Goal: Information Seeking & Learning: Learn about a topic

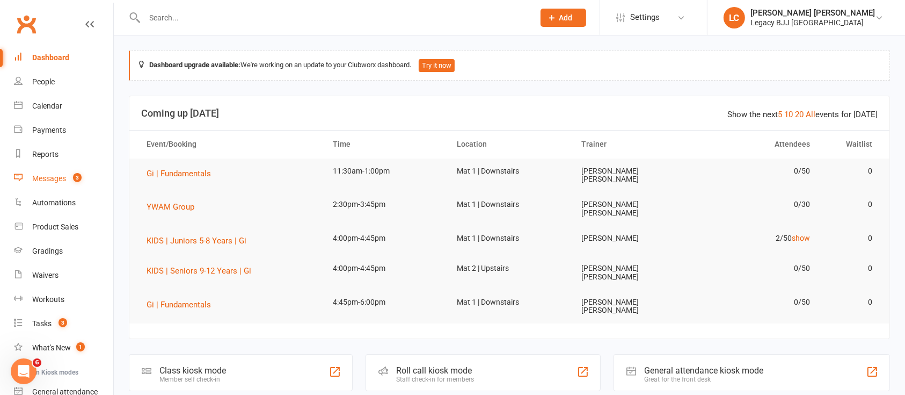
click at [62, 185] on link "Messages 3" at bounding box center [63, 178] width 99 height 24
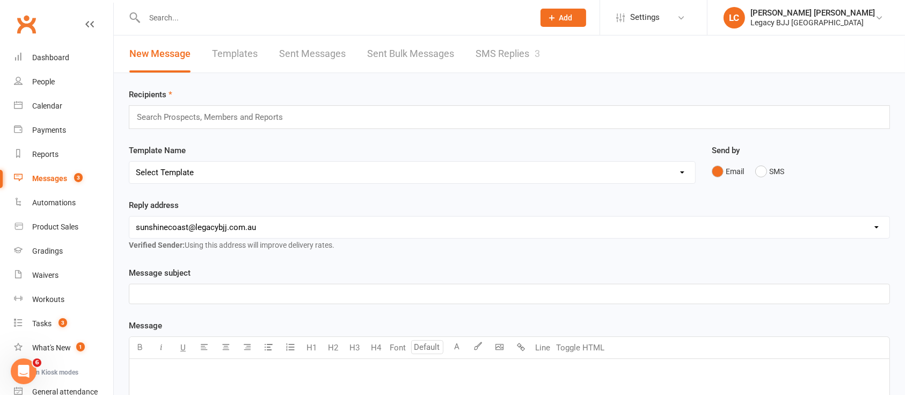
click at [533, 48] on link "SMS Replies 3" at bounding box center [508, 53] width 64 height 37
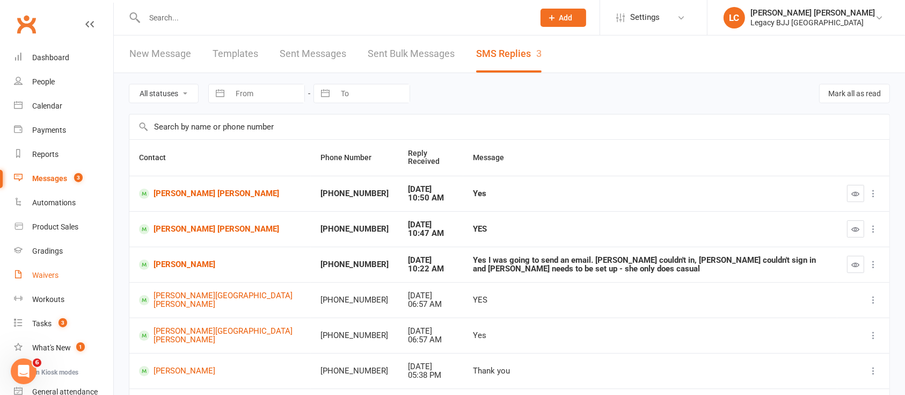
click at [54, 273] on div "Waivers" at bounding box center [45, 275] width 26 height 9
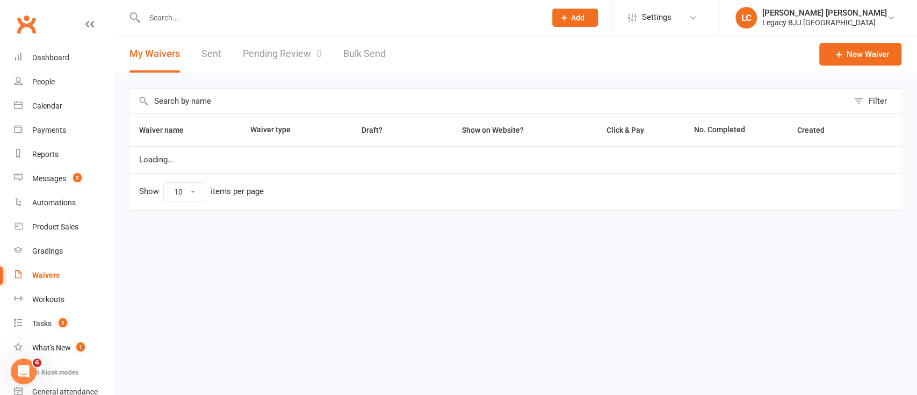
select select "100"
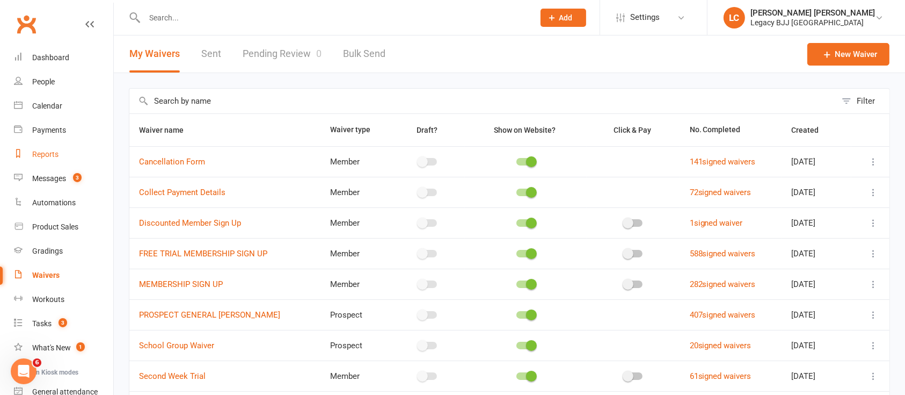
click at [56, 151] on div "Reports" at bounding box center [45, 154] width 26 height 9
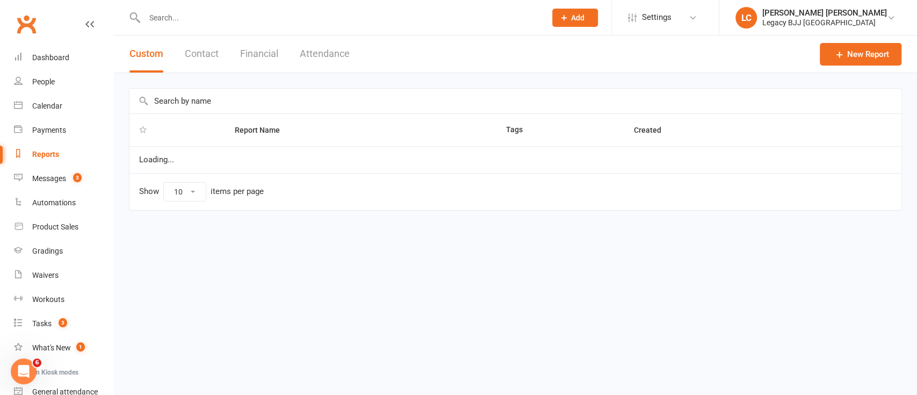
select select "100"
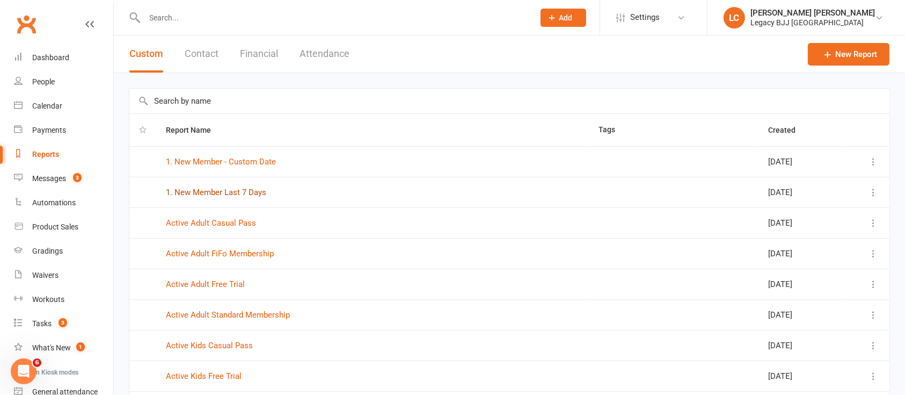
click at [243, 192] on link "1. New Member Last 7 Days" at bounding box center [216, 192] width 100 height 10
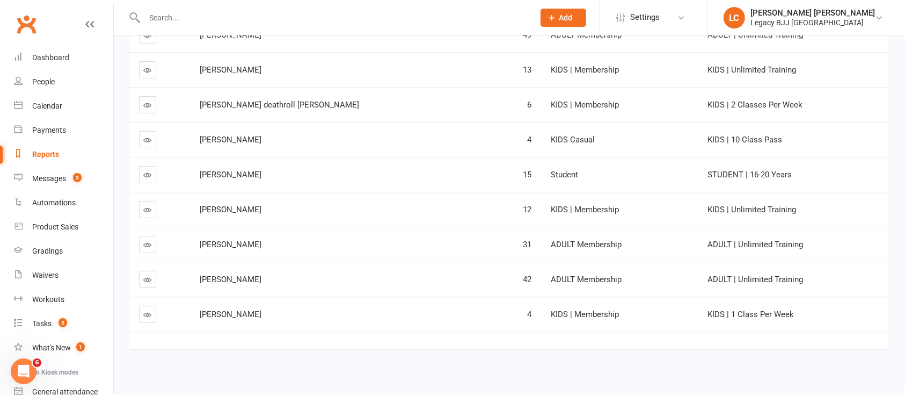
scroll to position [189, 0]
click at [49, 157] on div "Reports" at bounding box center [45, 154] width 27 height 9
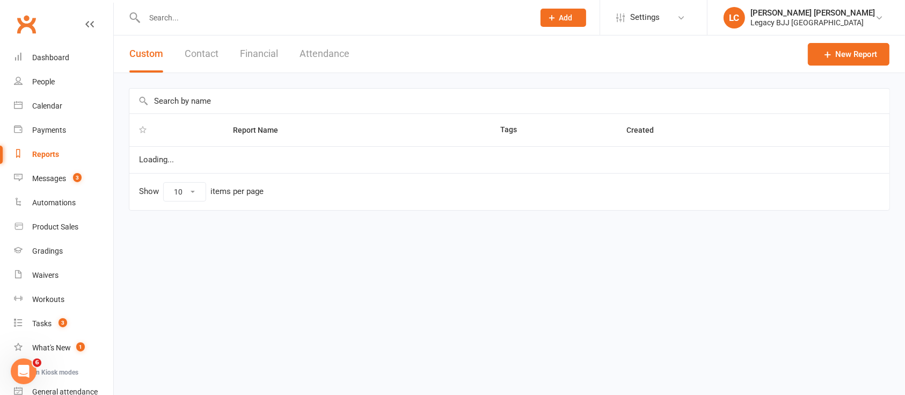
select select "100"
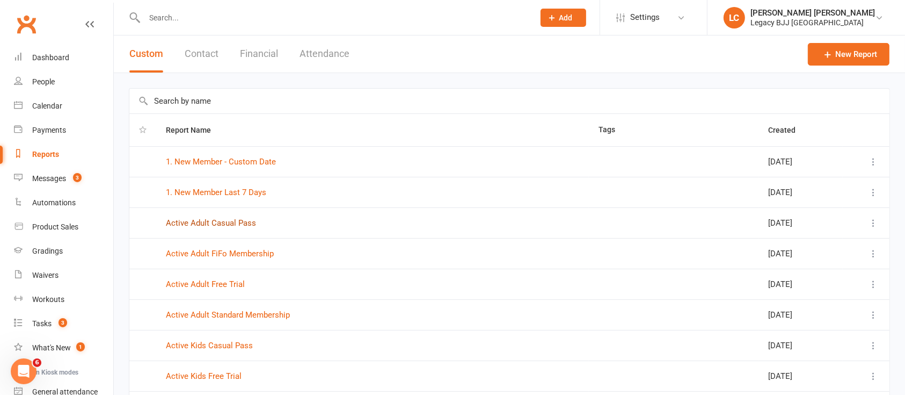
click at [235, 219] on link "Active Adult Casual Pass" at bounding box center [211, 223] width 90 height 10
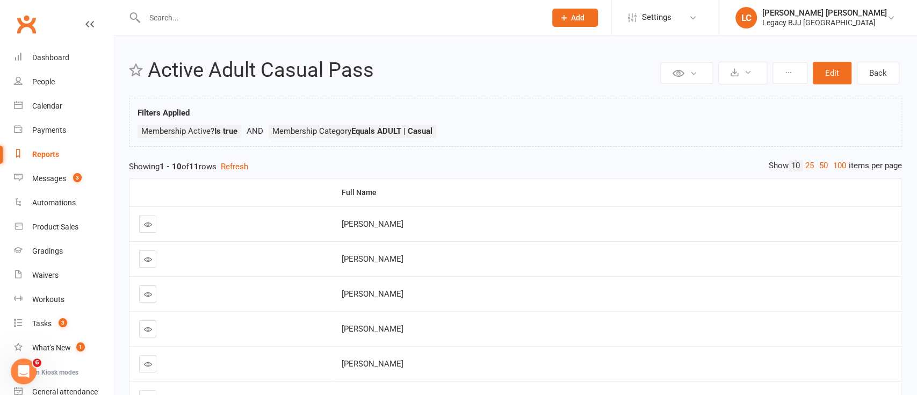
select select "100"
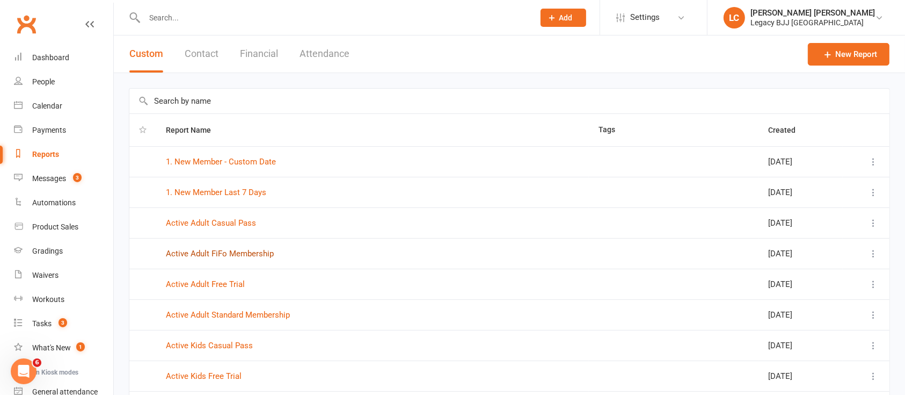
click at [212, 255] on link "Active Adult FiFo Membership" at bounding box center [220, 254] width 108 height 10
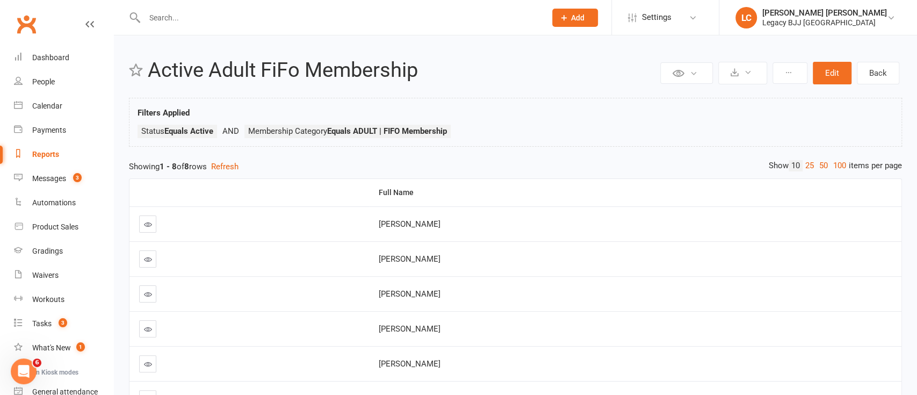
select select "100"
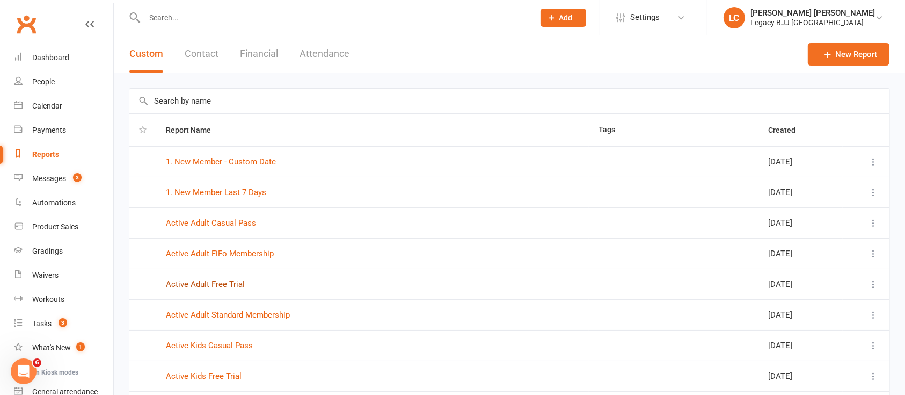
click at [231, 287] on link "Active Adult Free Trial" at bounding box center [205, 284] width 79 height 10
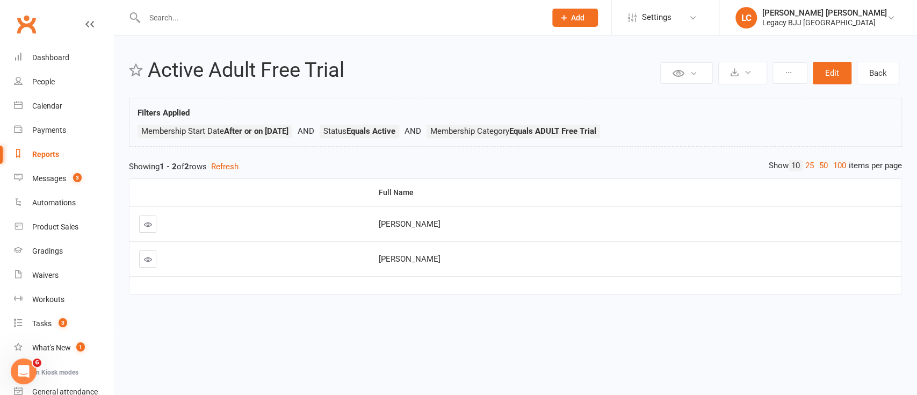
select select "100"
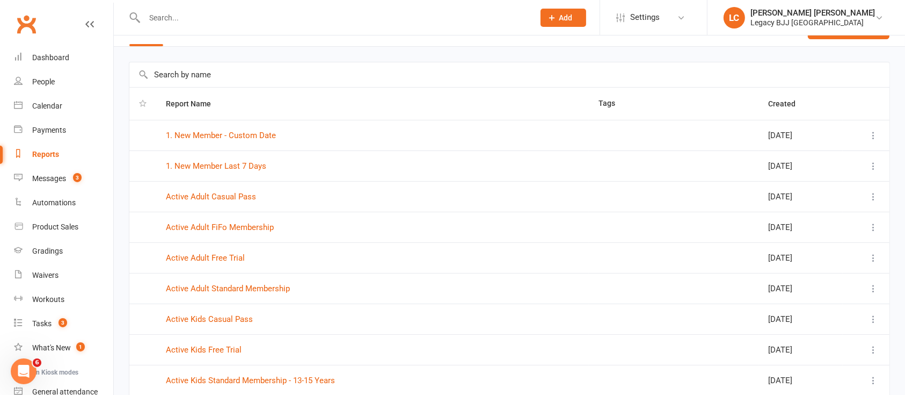
scroll to position [28, 0]
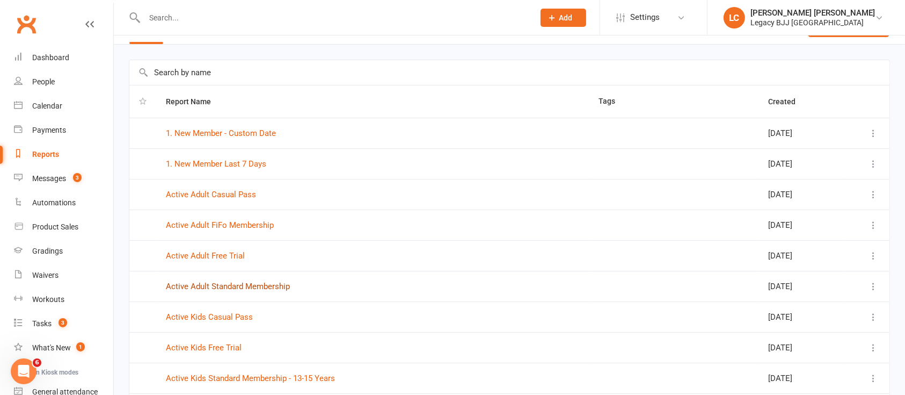
click at [208, 286] on link "Active Adult Standard Membership" at bounding box center [228, 286] width 124 height 10
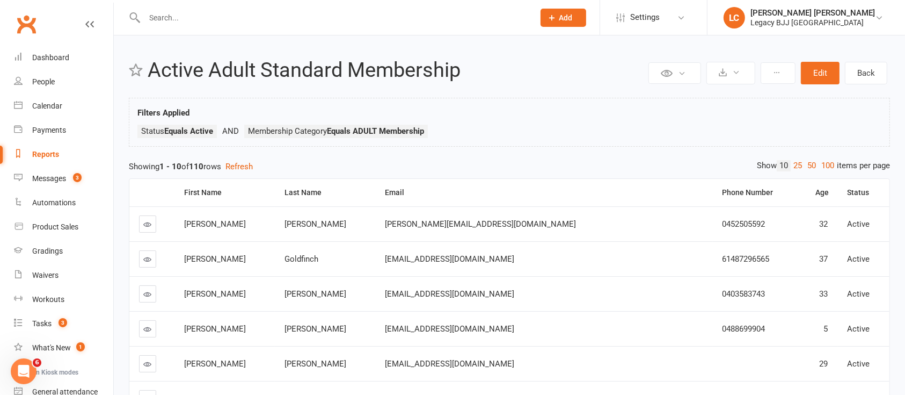
select select "100"
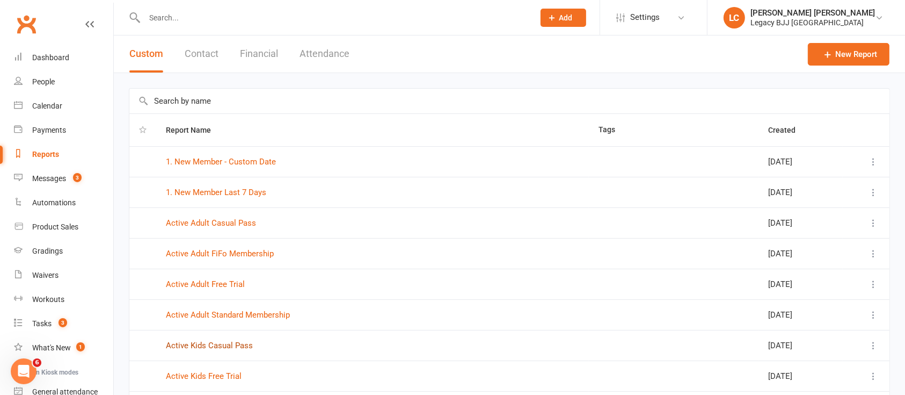
click at [223, 341] on link "Active Kids Casual Pass" at bounding box center [209, 346] width 87 height 10
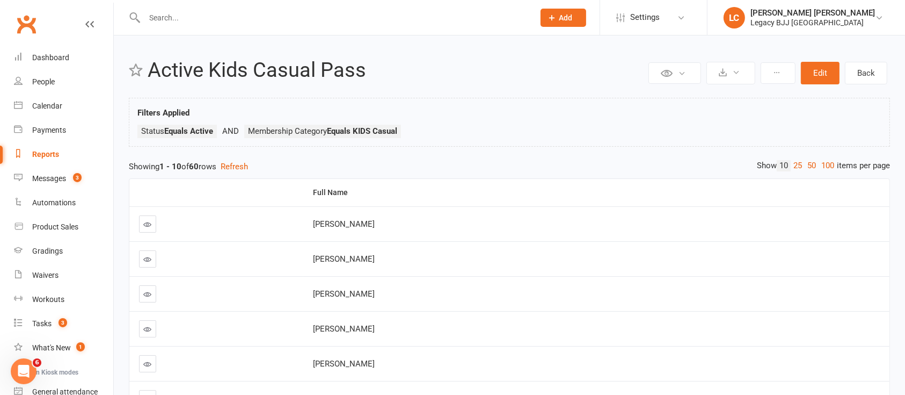
select select "100"
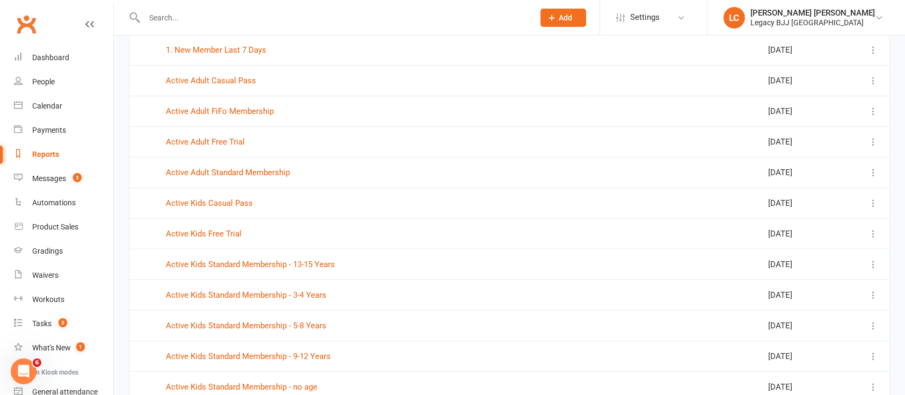
scroll to position [147, 0]
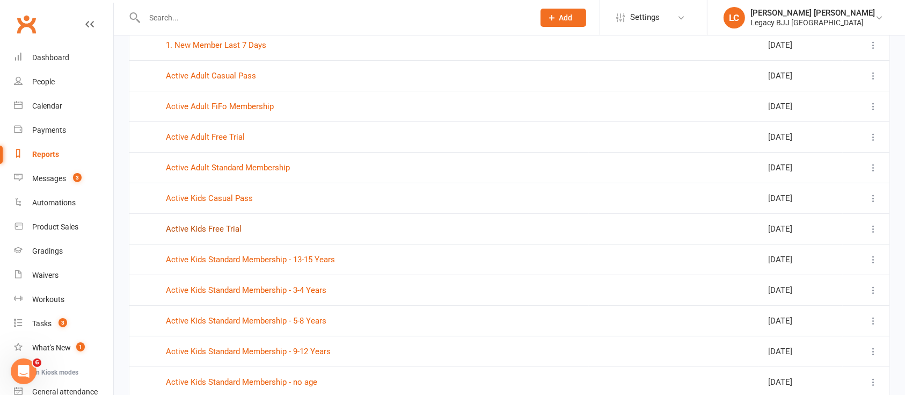
click at [234, 230] on link "Active Kids Free Trial" at bounding box center [204, 229] width 76 height 10
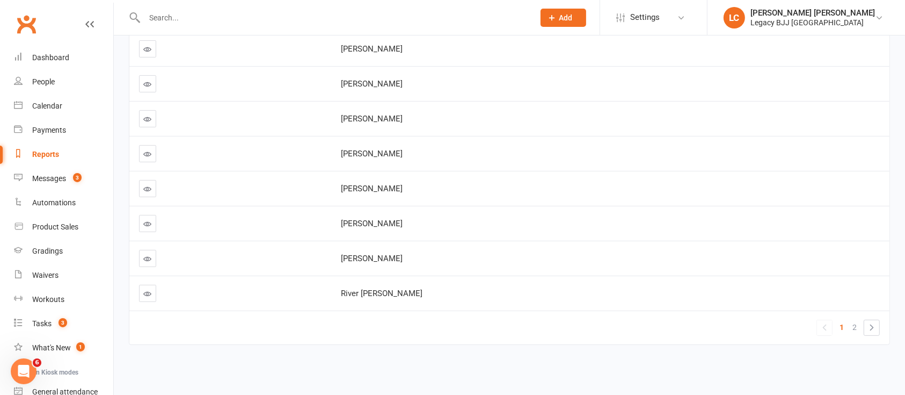
scroll to position [250, 0]
click at [851, 320] on link "2" at bounding box center [855, 325] width 13 height 15
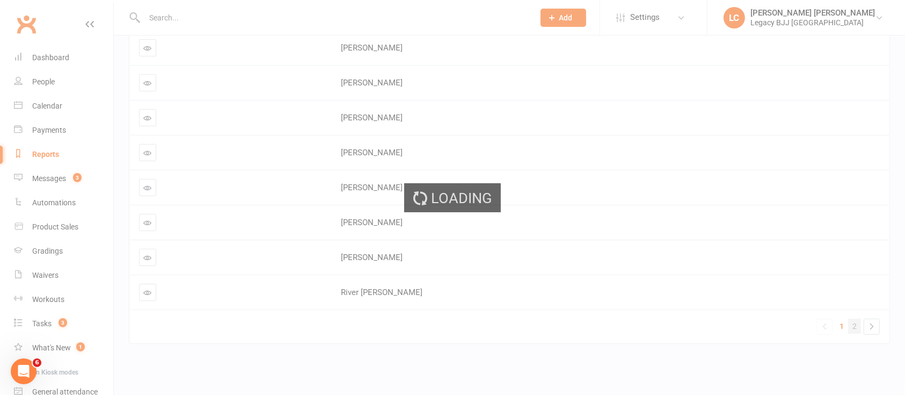
scroll to position [82, 0]
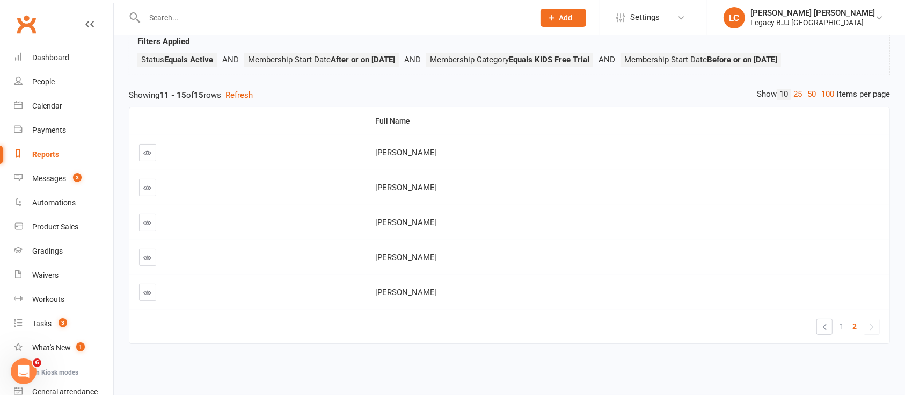
select select "100"
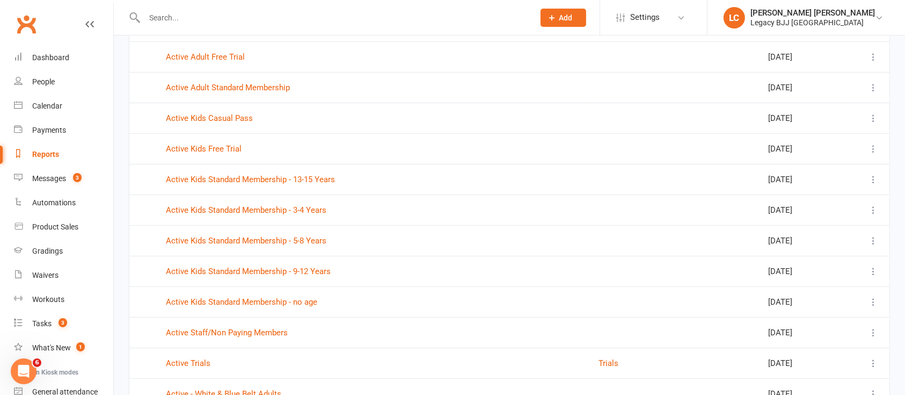
scroll to position [246, 0]
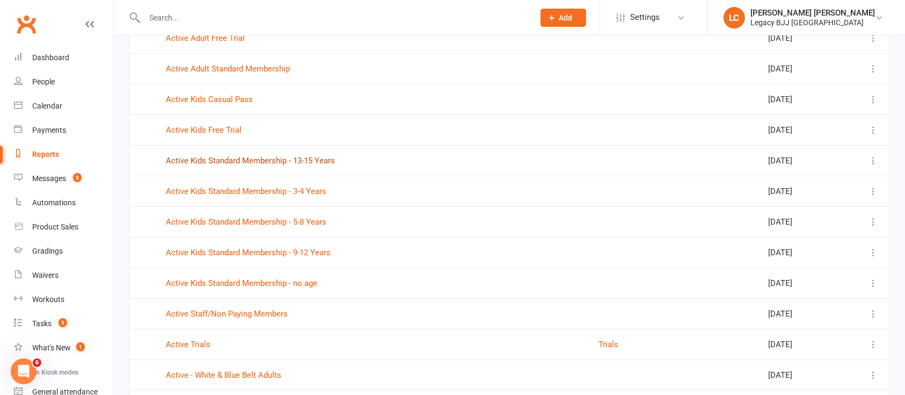
click at [296, 164] on link "Active Kids Standard Membership - 13-15 Years" at bounding box center [250, 161] width 169 height 10
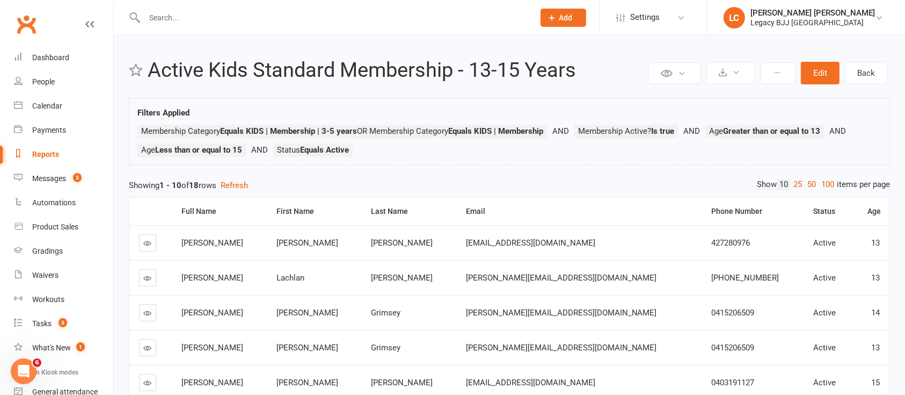
select select "100"
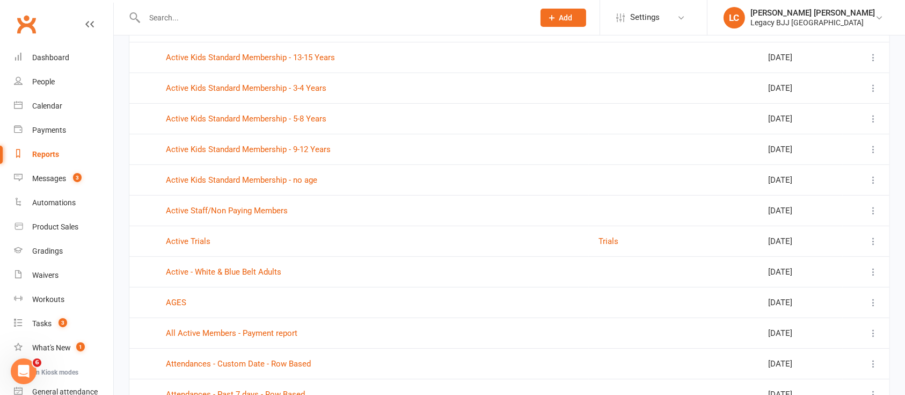
scroll to position [338, 0]
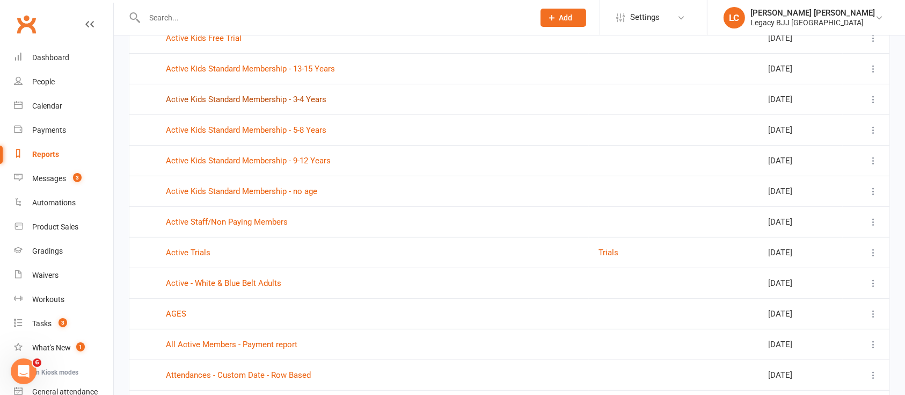
click at [257, 99] on link "Active Kids Standard Membership - 3-4 Years" at bounding box center [246, 100] width 161 height 10
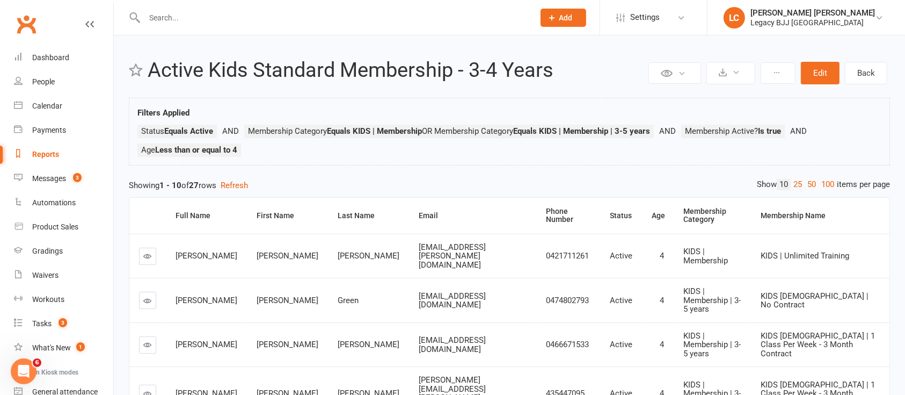
select select "100"
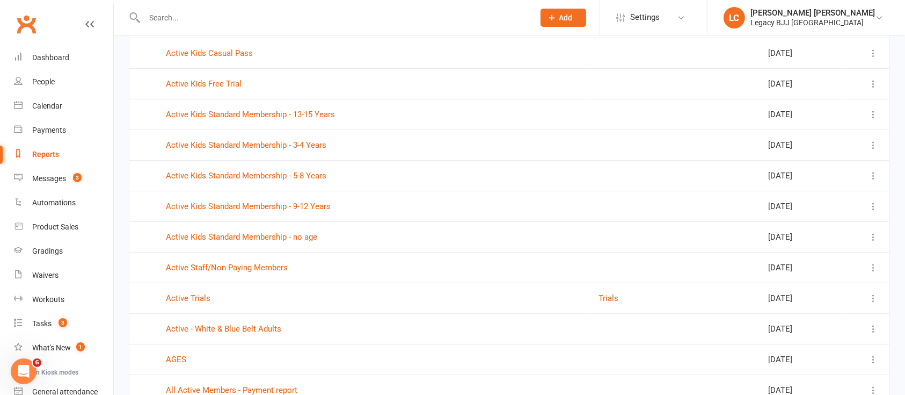
scroll to position [338, 0]
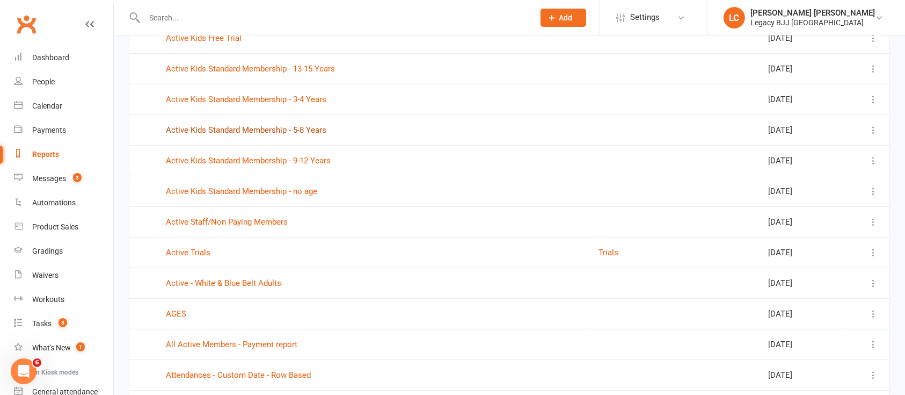
click at [307, 131] on link "Active Kids Standard Membership - 5-8 Years" at bounding box center [246, 130] width 161 height 10
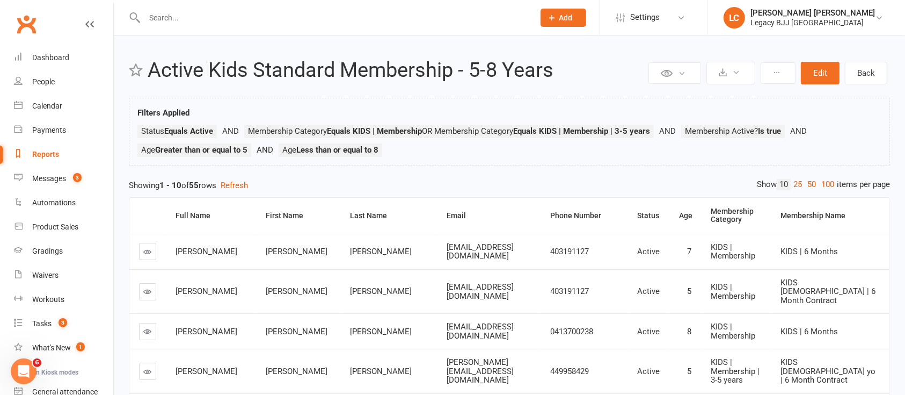
select select "100"
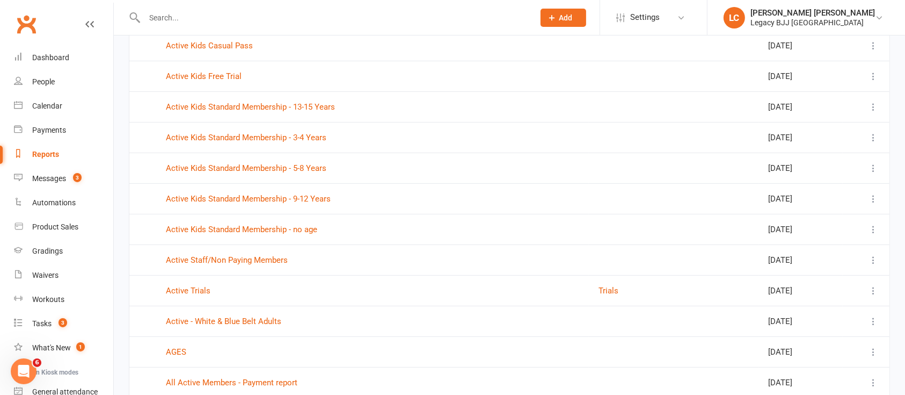
scroll to position [315, 0]
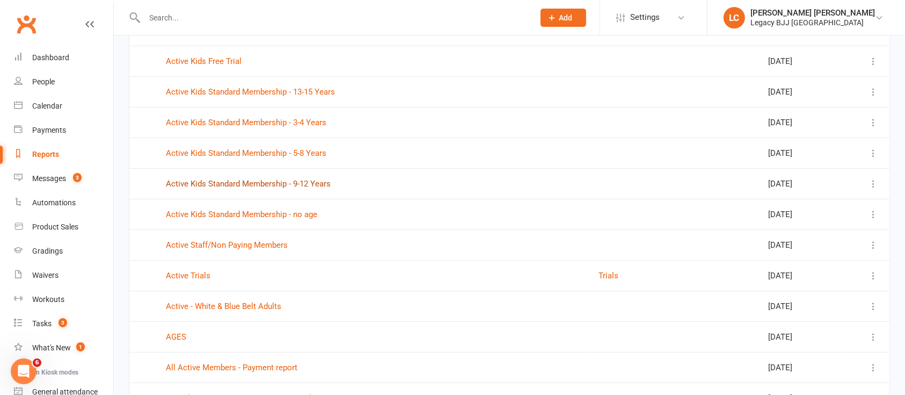
click at [298, 183] on link "Active Kids Standard Membership - 9-12 Years" at bounding box center [248, 184] width 165 height 10
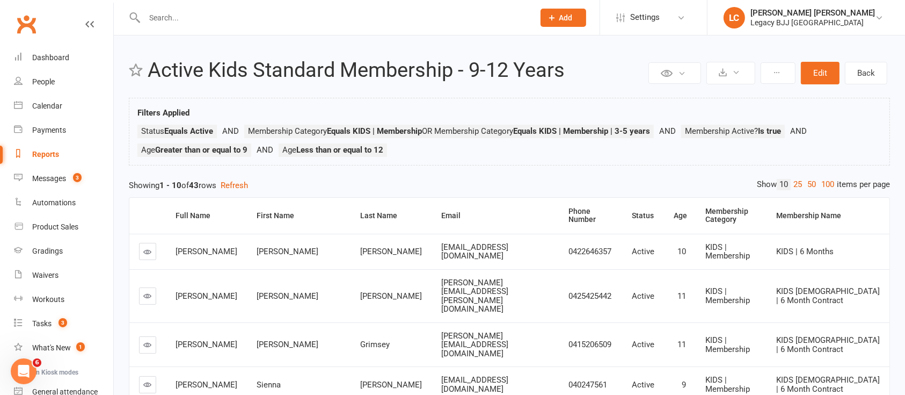
select select "100"
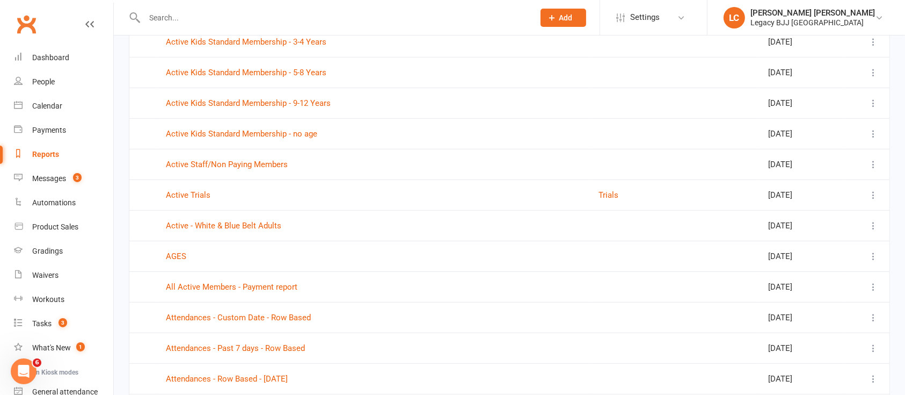
scroll to position [407, 0]
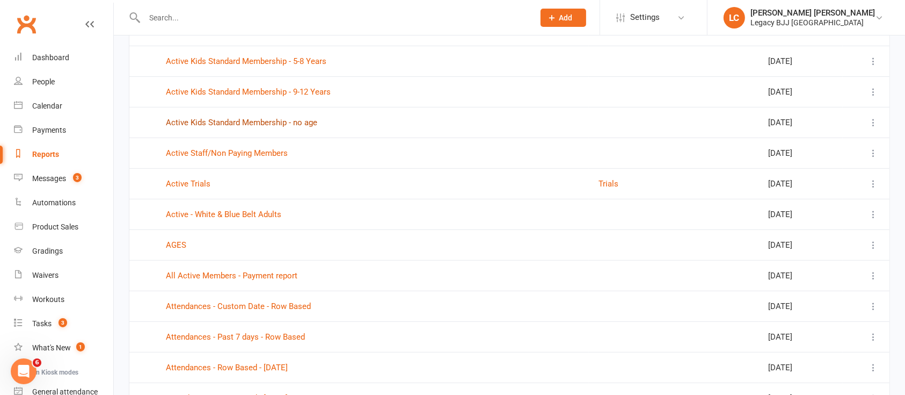
click at [261, 122] on link "Active Kids Standard Membership - no age" at bounding box center [241, 123] width 151 height 10
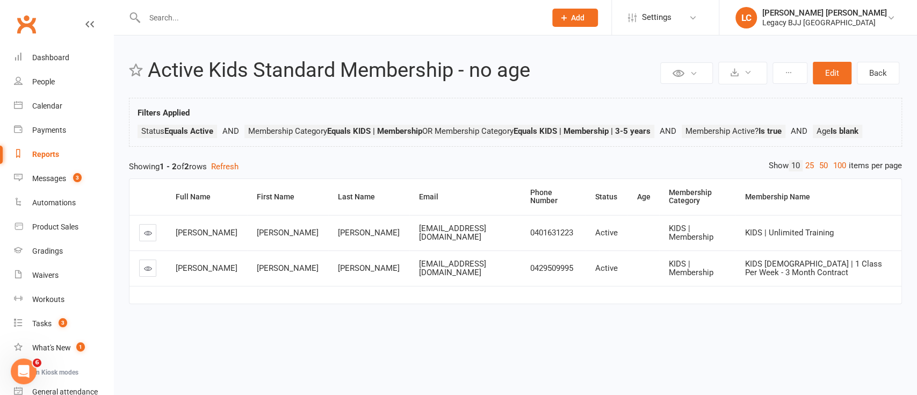
select select "100"
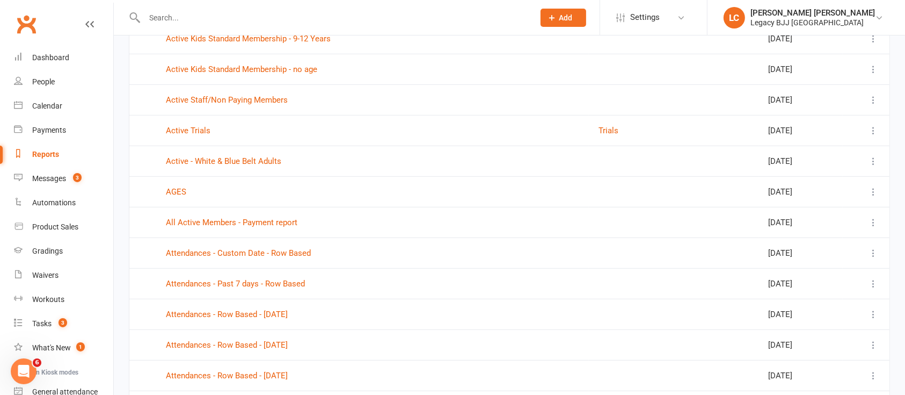
scroll to position [463, 0]
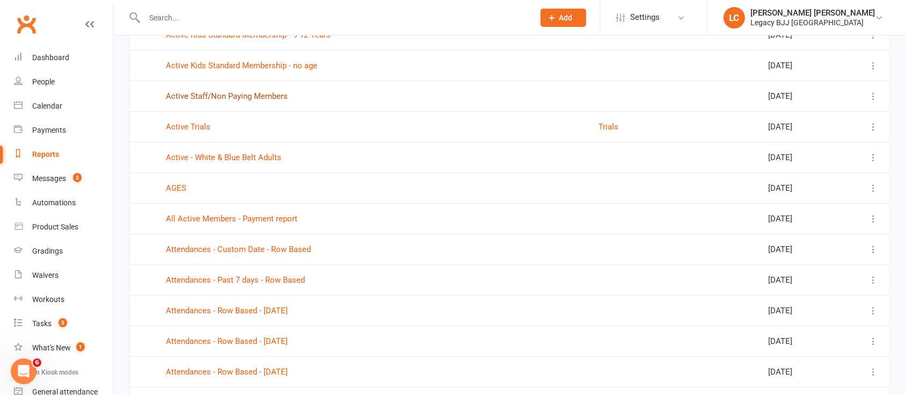
click at [265, 91] on link "Active Staff/Non Paying Members" at bounding box center [227, 96] width 122 height 10
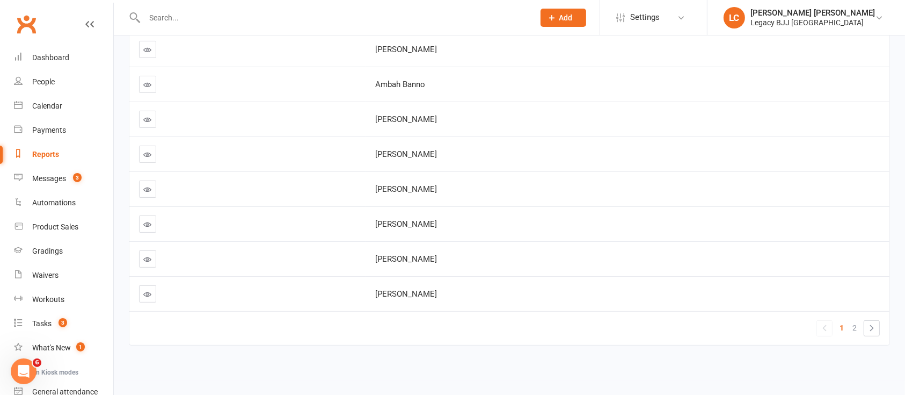
scroll to position [256, 0]
click at [842, 319] on span "1" at bounding box center [842, 325] width 4 height 15
click at [872, 320] on link "»" at bounding box center [872, 326] width 15 height 15
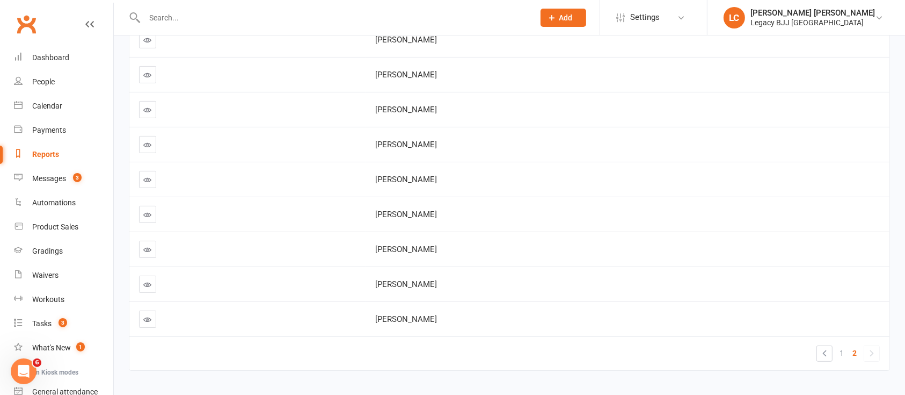
scroll to position [220, 0]
click at [50, 148] on link "Reports" at bounding box center [63, 154] width 99 height 24
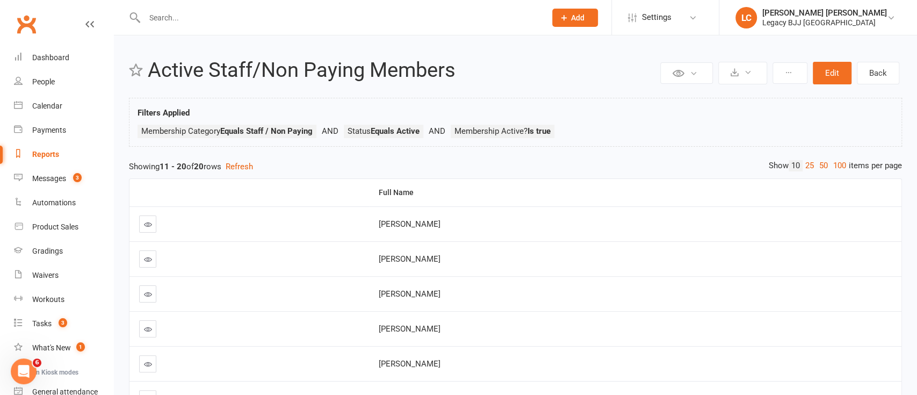
select select "100"
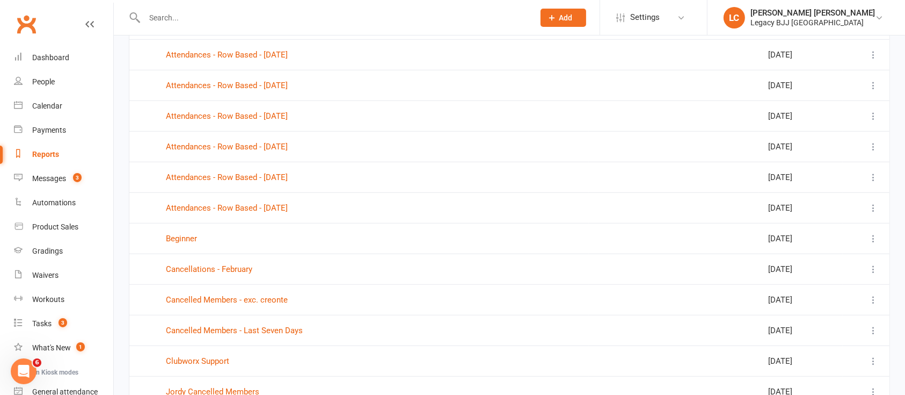
scroll to position [727, 0]
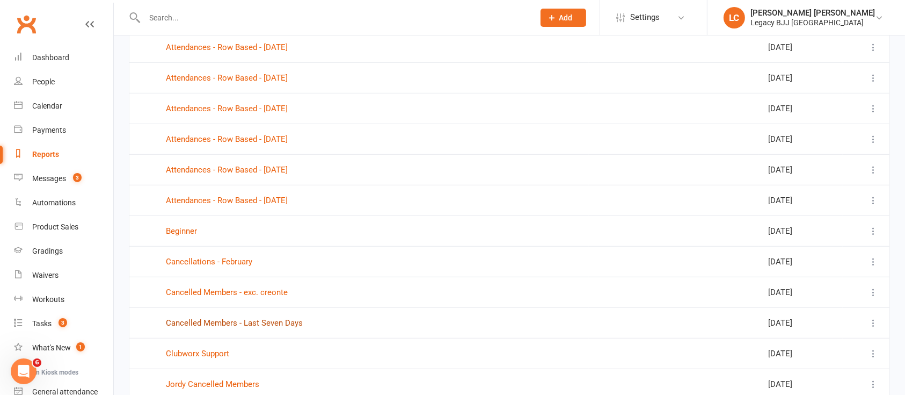
click at [292, 320] on link "Cancelled Members - Last Seven Days" at bounding box center [234, 323] width 137 height 10
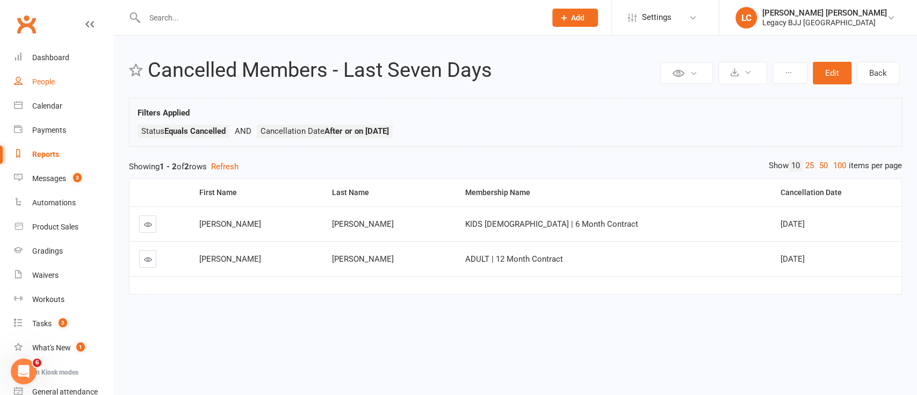
click at [61, 84] on link "People" at bounding box center [63, 82] width 99 height 24
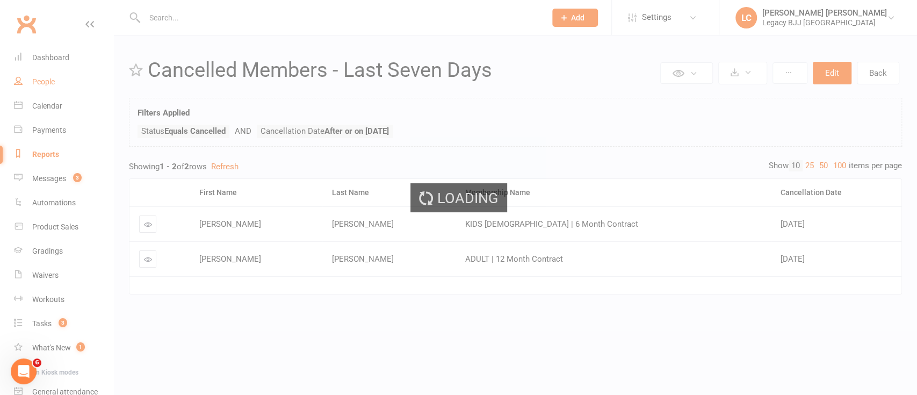
select select "100"
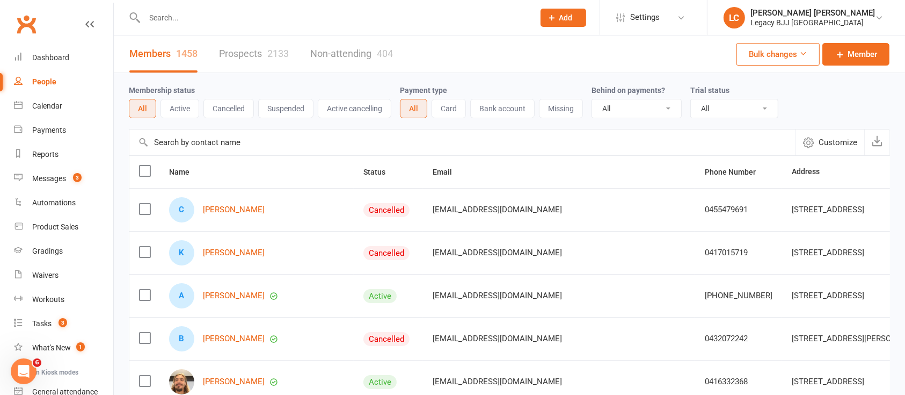
click at [290, 112] on button "Suspended" at bounding box center [285, 108] width 55 height 19
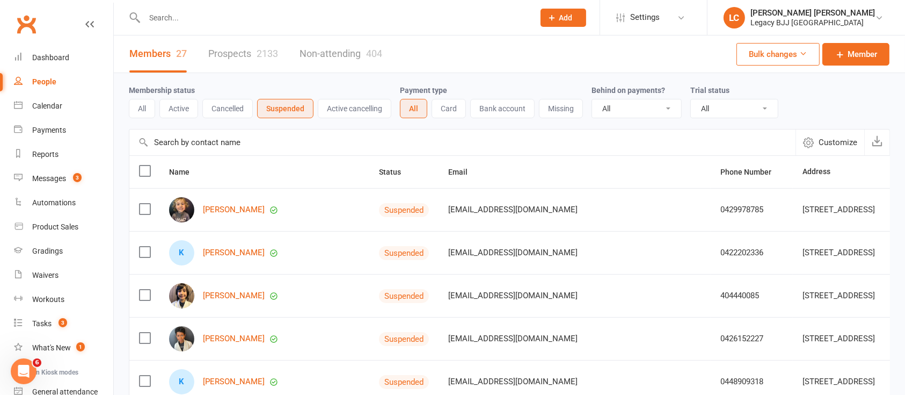
click at [214, 20] on input "text" at bounding box center [334, 17] width 386 height 15
paste input "[EMAIL_ADDRESS][DOMAIN_NAME]"
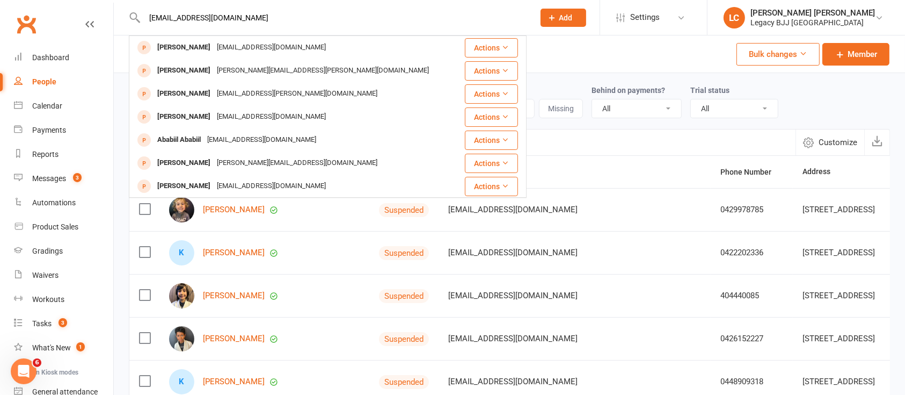
click at [180, 0] on div "[EMAIL_ADDRESS][DOMAIN_NAME] [PERSON_NAME] [EMAIL_ADDRESS][DOMAIN_NAME] Actions…" at bounding box center [328, 17] width 398 height 35
click at [185, 18] on input "[EMAIL_ADDRESS][DOMAIN_NAME]" at bounding box center [334, 17] width 386 height 15
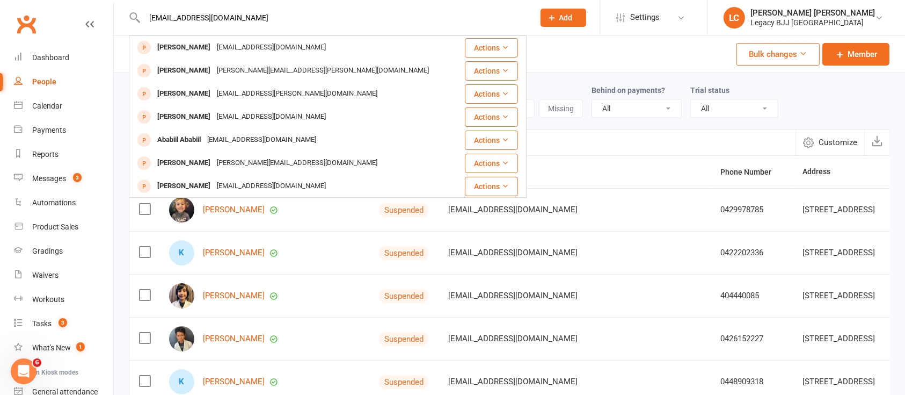
paste input "[EMAIL_ADDRESS][DOMAIN_NAME]"
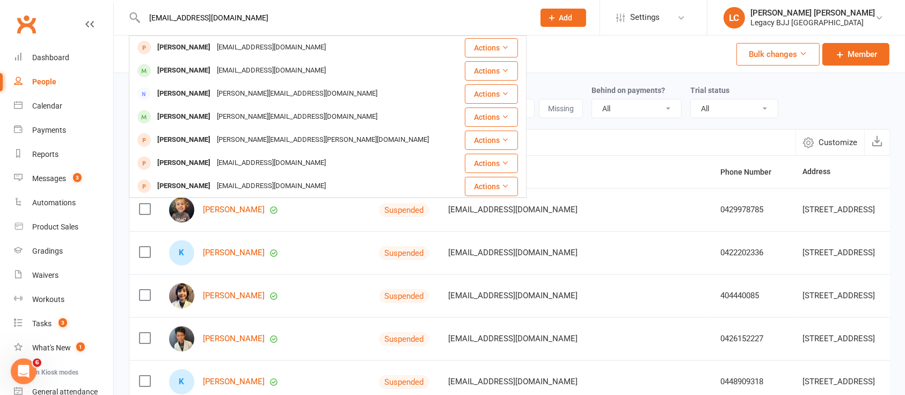
click at [218, 19] on input "[EMAIL_ADDRESS][DOMAIN_NAME]" at bounding box center [334, 17] width 386 height 15
paste input "[EMAIL_ADDRESS][DOMAIN_NAME]"
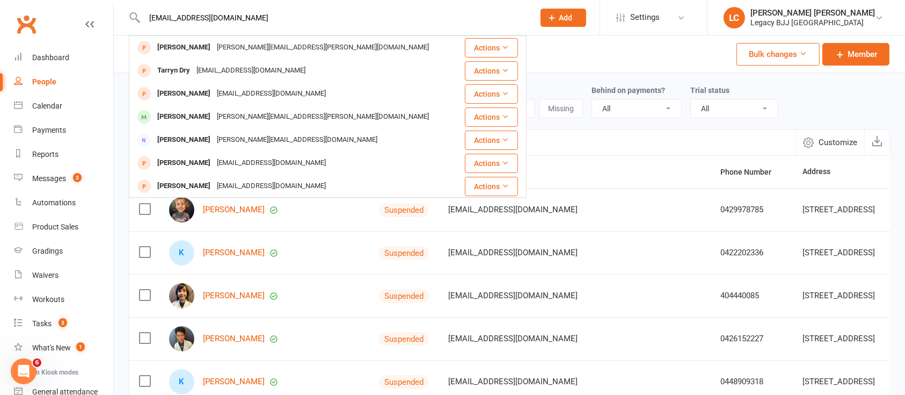
click at [180, 18] on input "[EMAIL_ADDRESS][DOMAIN_NAME]" at bounding box center [334, 17] width 386 height 15
paste input "barleycf@hot"
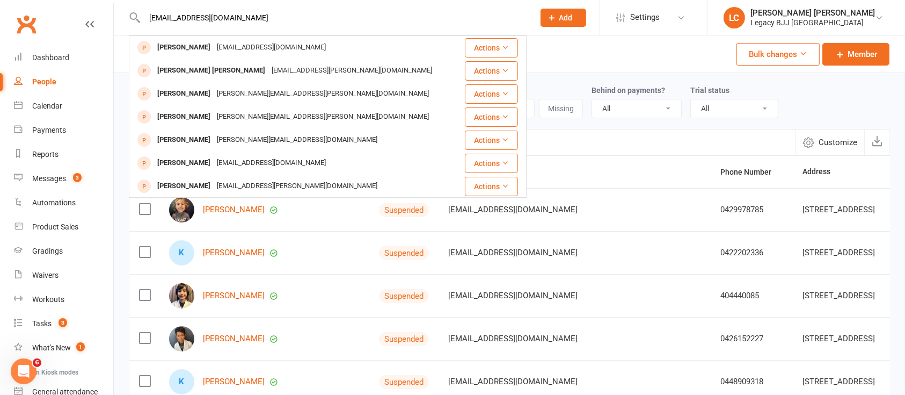
click at [205, 17] on input "[EMAIL_ADDRESS][DOMAIN_NAME]" at bounding box center [334, 17] width 386 height 15
paste input "Thestanofamily@g"
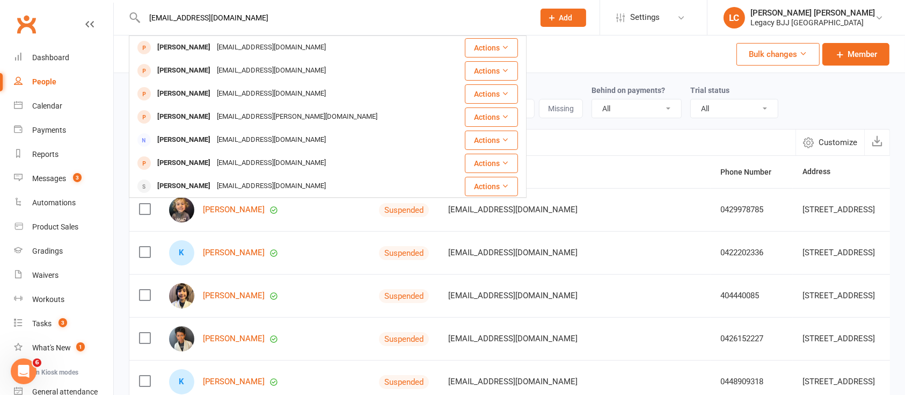
type input "[EMAIL_ADDRESS][DOMAIN_NAME]"
click at [50, 81] on div "People" at bounding box center [44, 81] width 24 height 9
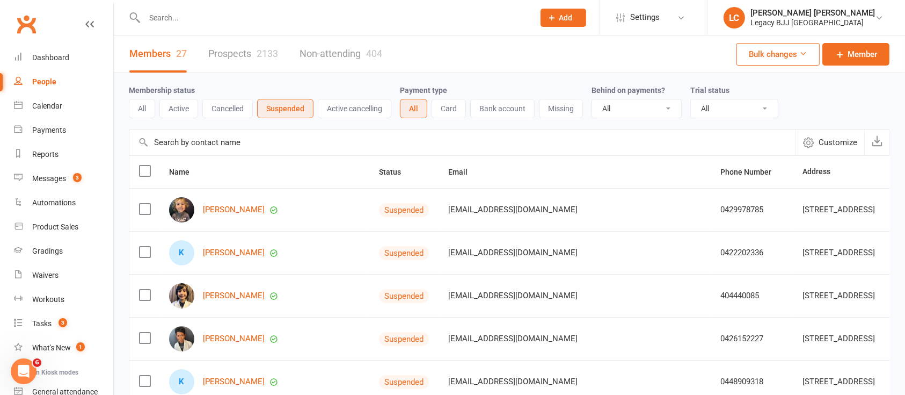
click at [242, 54] on link "Prospects 2133" at bounding box center [243, 53] width 70 height 37
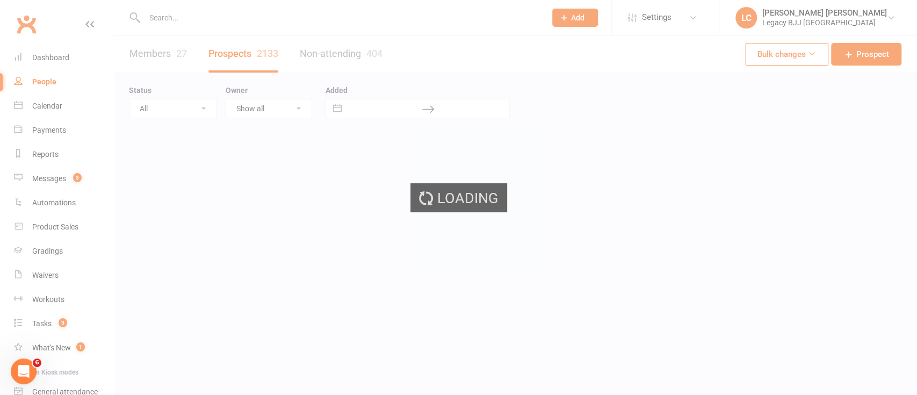
select select "100"
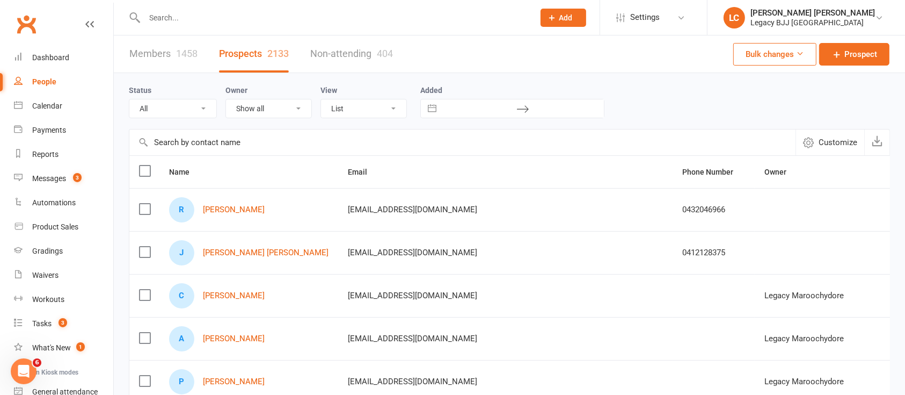
click at [41, 83] on div "People" at bounding box center [44, 81] width 24 height 9
click at [50, 85] on div "People" at bounding box center [44, 81] width 24 height 9
click at [158, 56] on link "Members 1458" at bounding box center [163, 53] width 68 height 37
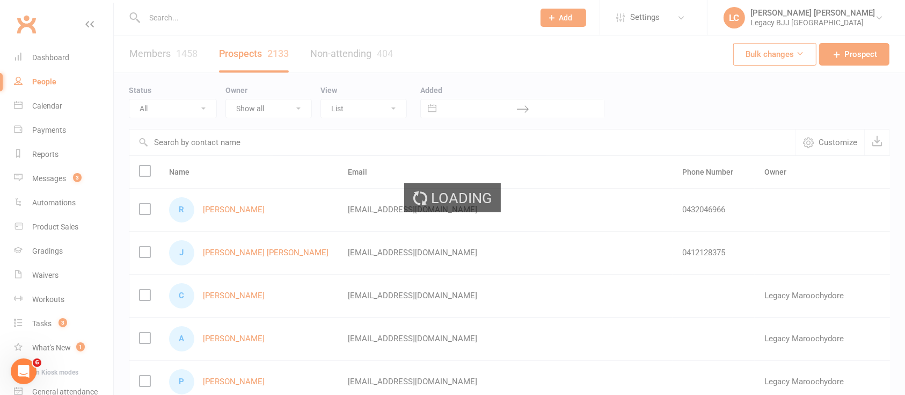
select select "100"
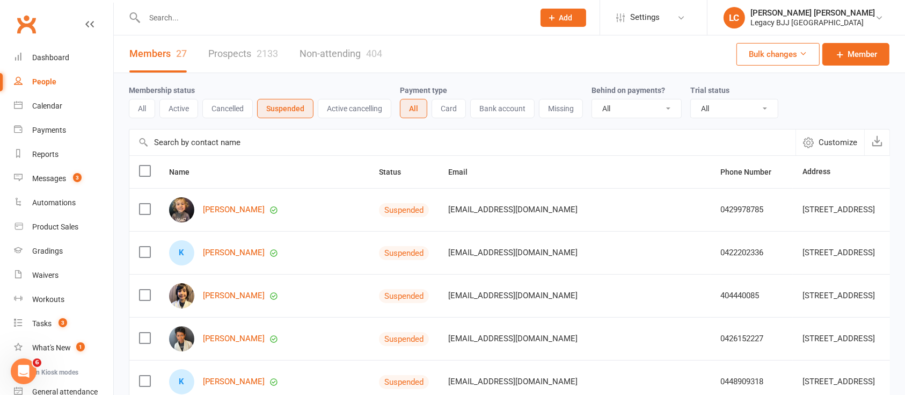
click at [228, 122] on div "Membership status All Active Cancelled Suspended Active cancelling Payment type…" at bounding box center [510, 101] width 762 height 56
click at [247, 111] on button "Cancelled" at bounding box center [227, 108] width 50 height 19
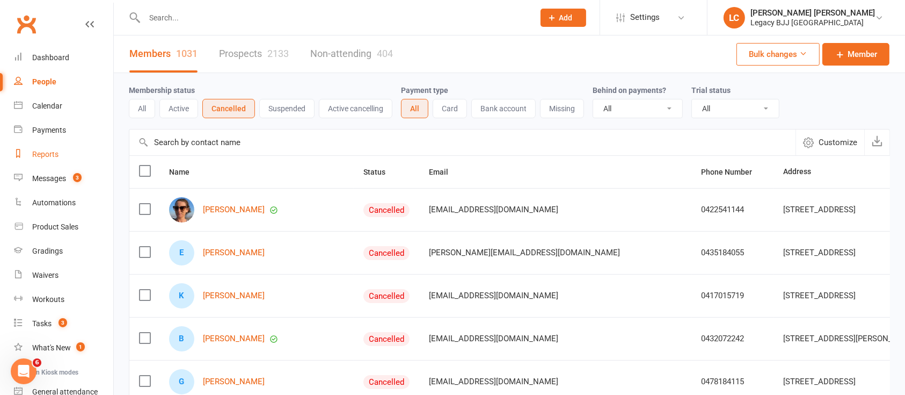
click at [50, 157] on div "Reports" at bounding box center [45, 154] width 26 height 9
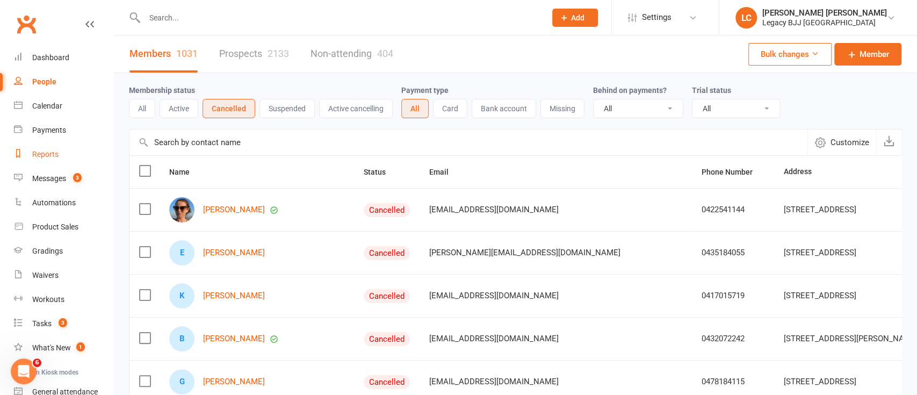
select select "100"
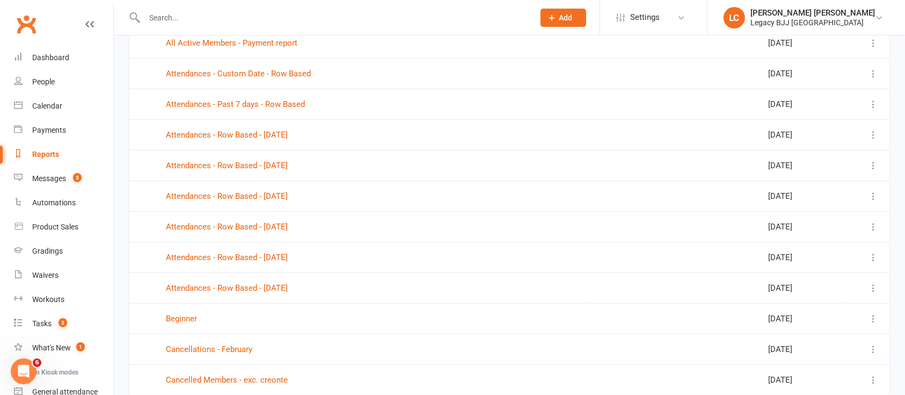
scroll to position [624, 0]
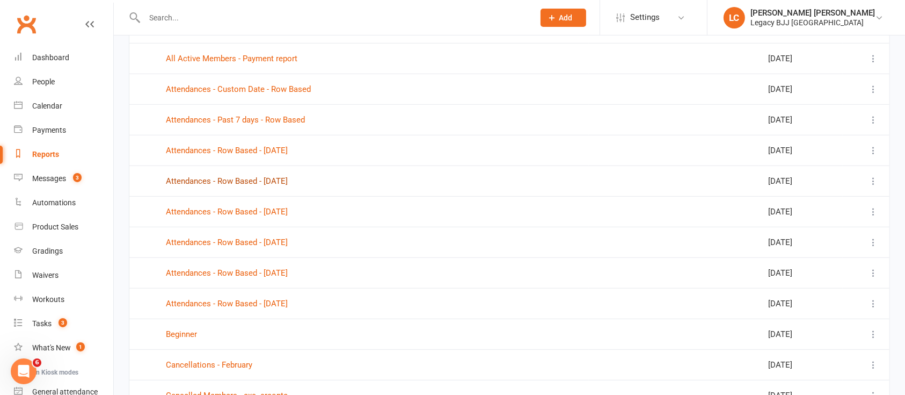
click at [288, 176] on link "Attendances - Row Based - [DATE]" at bounding box center [227, 181] width 122 height 10
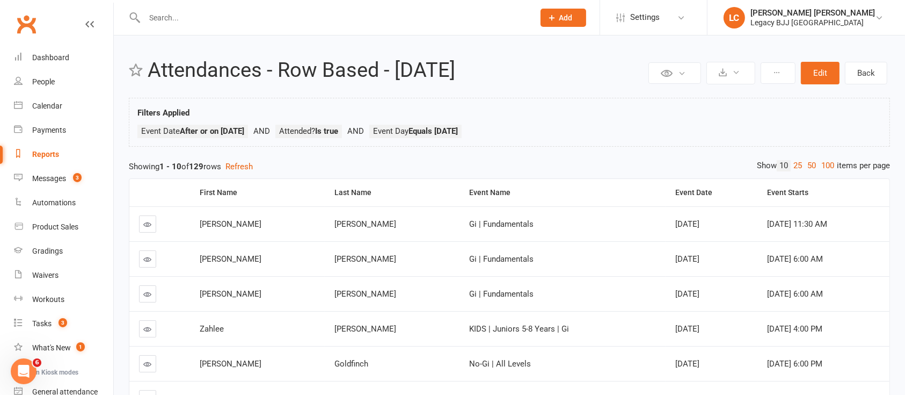
select select "100"
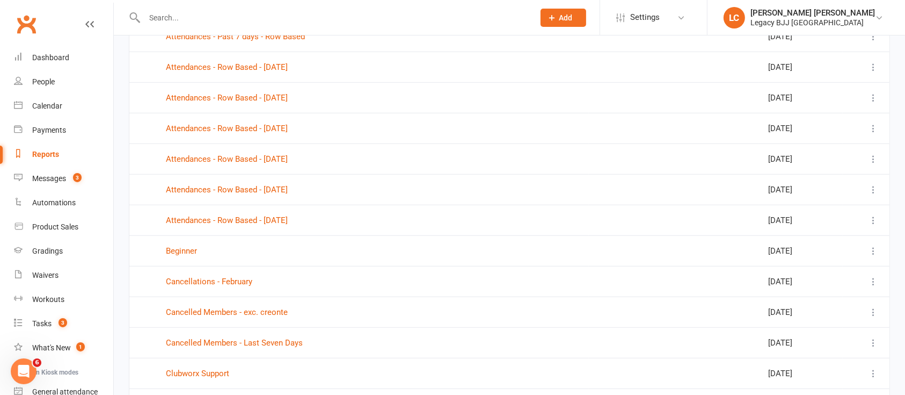
scroll to position [693, 0]
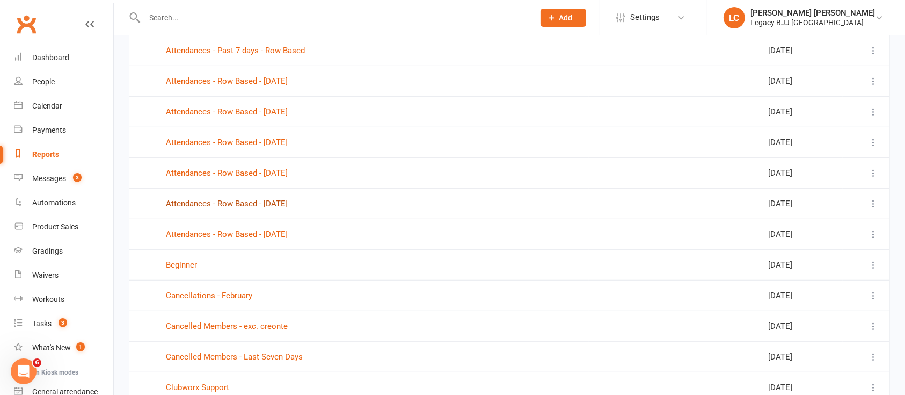
click at [288, 203] on link "Attendances - Row Based - [DATE]" at bounding box center [227, 204] width 122 height 10
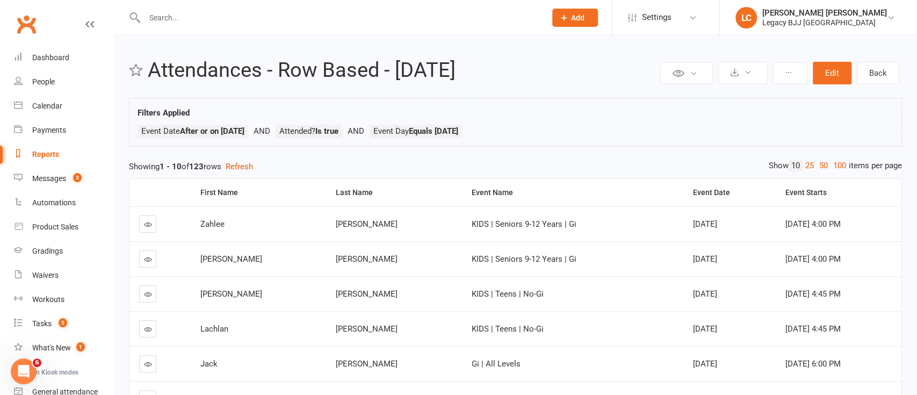
select select "100"
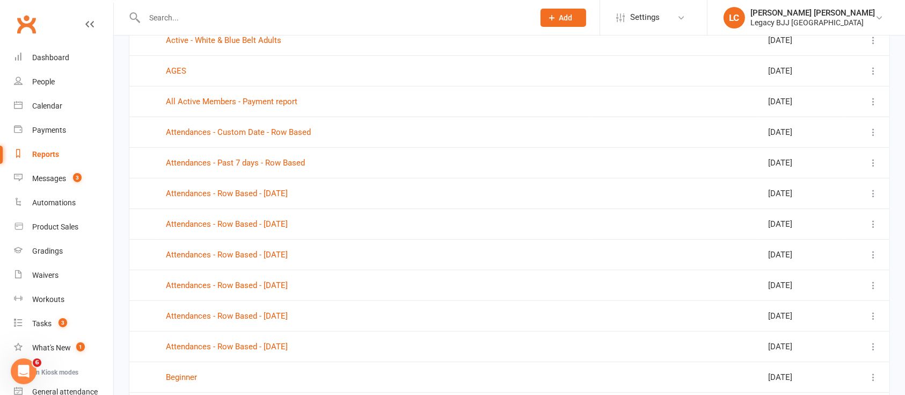
scroll to position [579, 0]
click at [288, 350] on link "Attendances - Row Based - [DATE]" at bounding box center [227, 348] width 122 height 10
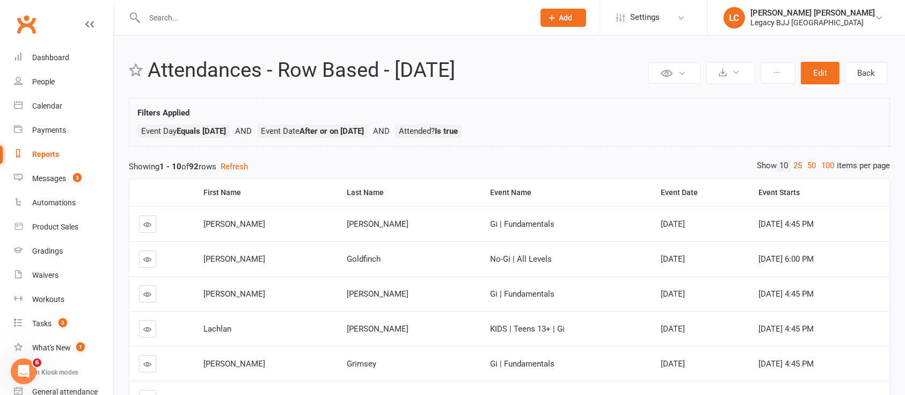
select select "100"
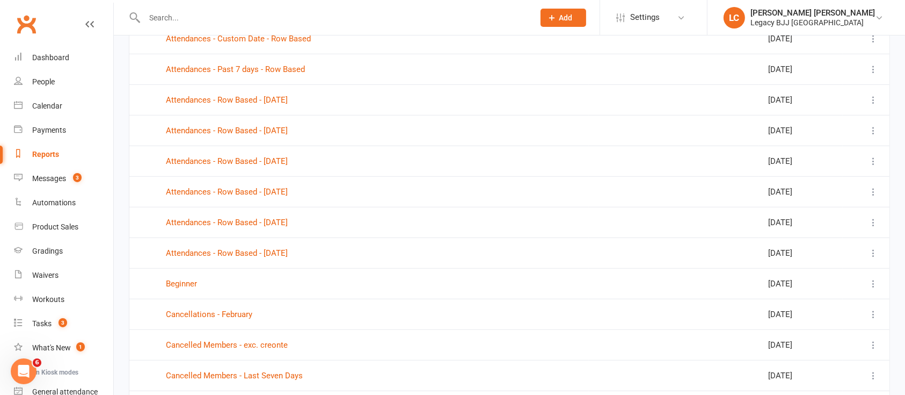
scroll to position [675, 0]
click at [288, 191] on link "Attendances - Row Based - [DATE]" at bounding box center [227, 191] width 122 height 10
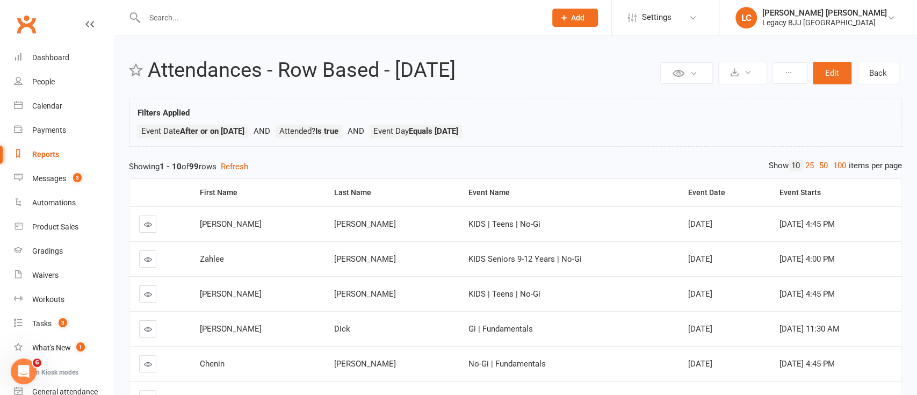
select select "100"
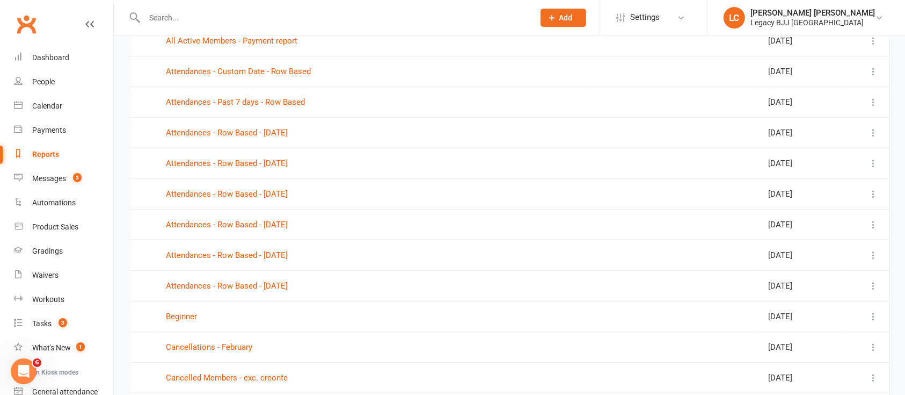
scroll to position [651, 0]
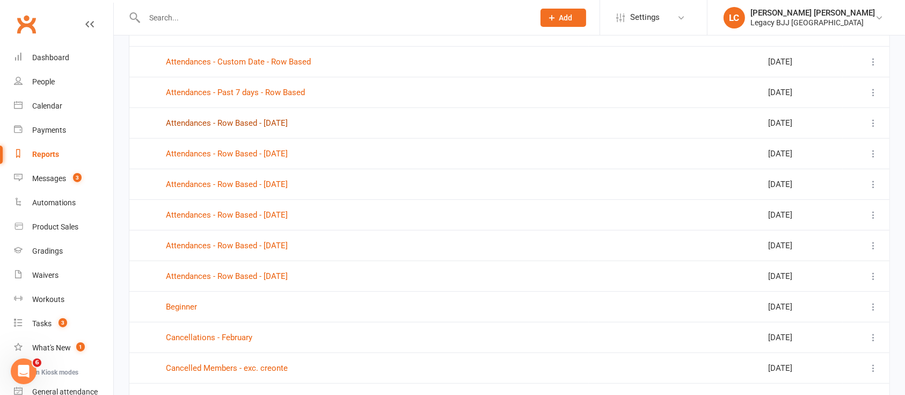
click at [288, 122] on link "Attendances - Row Based - [DATE]" at bounding box center [227, 123] width 122 height 10
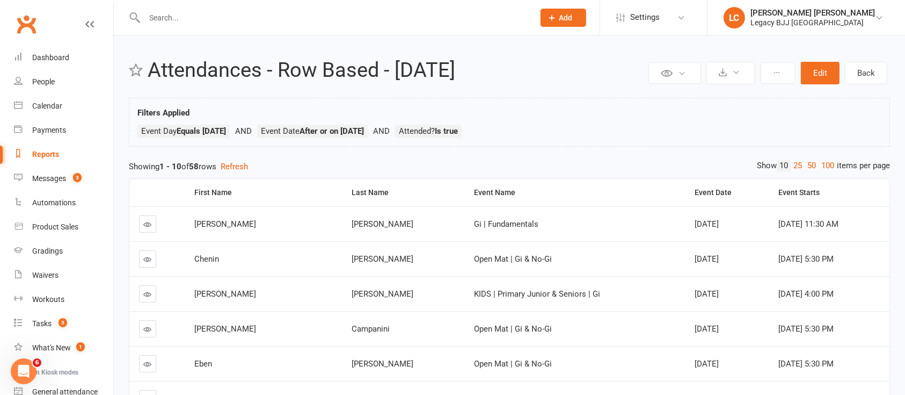
select select "100"
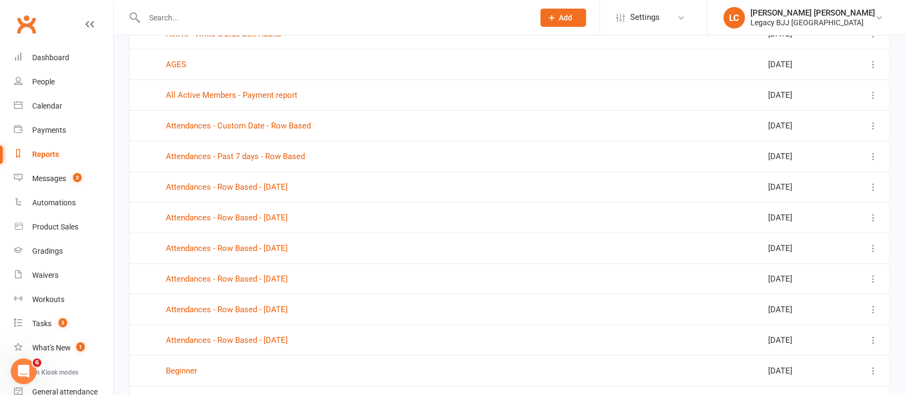
scroll to position [588, 0]
click at [242, 247] on link "Attendances - Row Based - [DATE]" at bounding box center [227, 248] width 122 height 10
